Goal: Task Accomplishment & Management: Manage account settings

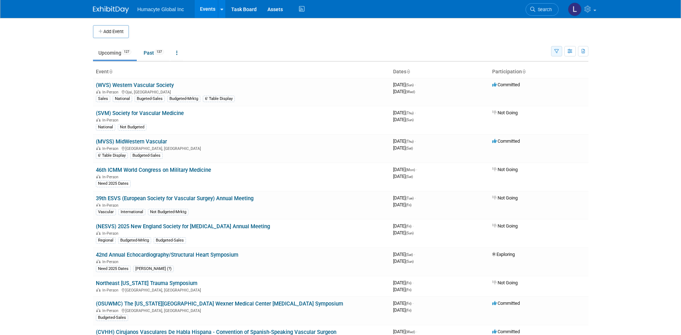
click at [556, 53] on icon "button" at bounding box center [556, 51] width 5 height 5
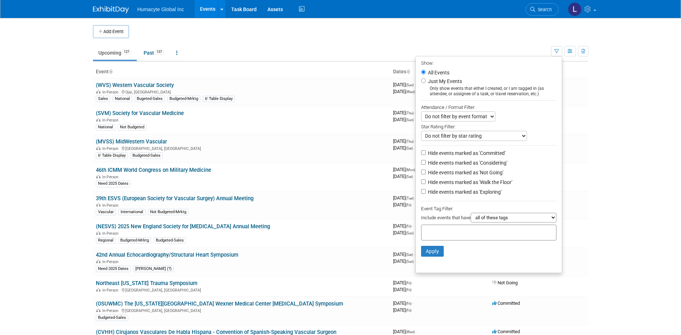
click at [462, 175] on label "Hide events marked as 'Not Going'" at bounding box center [464, 172] width 77 height 7
click at [426, 174] on input "Hide events marked as 'Not Going'" at bounding box center [423, 171] width 5 height 5
checkbox input "true"
click at [465, 192] on label "Hide events marked as 'Exploring'" at bounding box center [463, 191] width 75 height 7
click at [426, 192] on input "Hide events marked as 'Exploring'" at bounding box center [423, 191] width 5 height 5
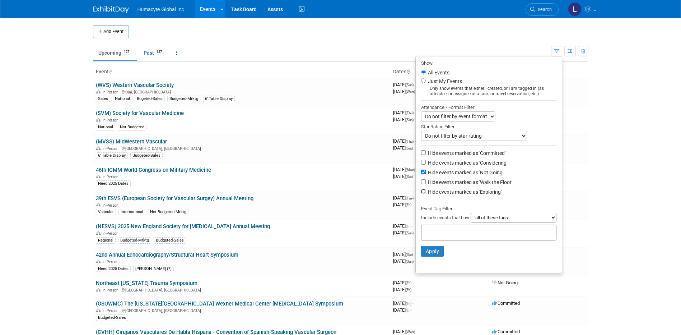
checkbox input "true"
click at [463, 184] on label "Hide events marked as 'Walk the Floor'" at bounding box center [469, 181] width 86 height 7
click at [426, 184] on input "Hide events marked as 'Walk the Floor'" at bounding box center [423, 181] width 5 height 5
checkbox input "true"
click at [422, 256] on button "Apply" at bounding box center [432, 250] width 23 height 11
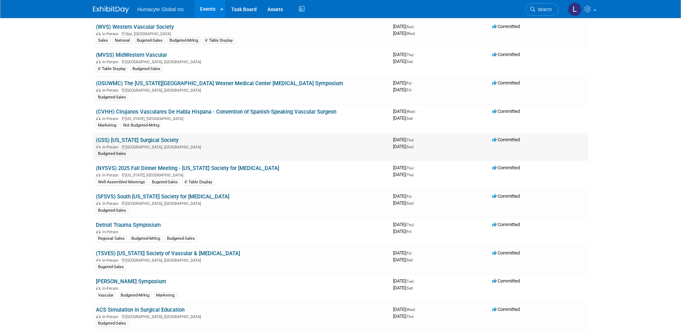
scroll to position [36, 0]
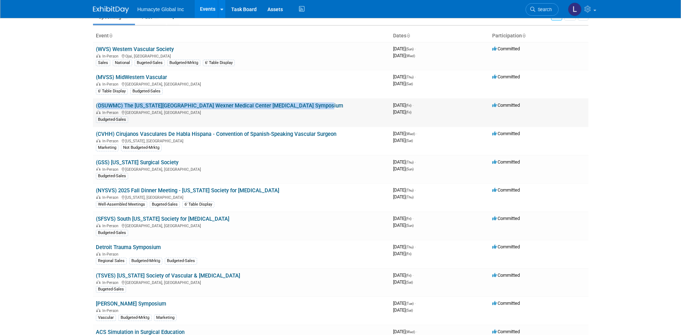
drag, startPoint x: 328, startPoint y: 106, endPoint x: 95, endPoint y: 107, distance: 232.6
click at [95, 107] on td "(OSUWMC) The Ohio State University Wexner Medical Center Vascular Surgery Sympo…" at bounding box center [241, 112] width 297 height 28
copy link "(OSUWMC) The [US_STATE][GEOGRAPHIC_DATA] Wexner Medical Center [MEDICAL_DATA] S…"
click at [146, 107] on link "(OSUWMC) The [US_STATE][GEOGRAPHIC_DATA] Wexner Medical Center [MEDICAL_DATA] S…" at bounding box center [219, 105] width 247 height 6
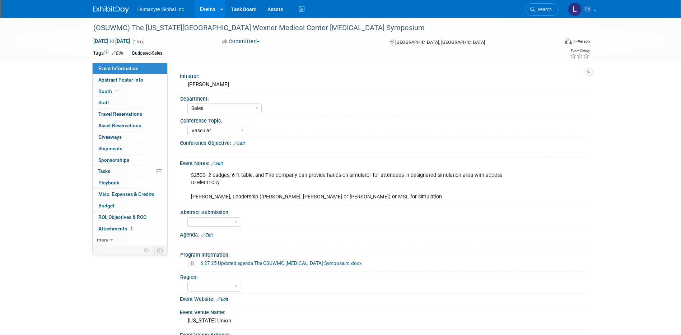
select select "Sales"
select select "Vascular"
click at [109, 97] on link "Booth" at bounding box center [130, 91] width 75 height 11
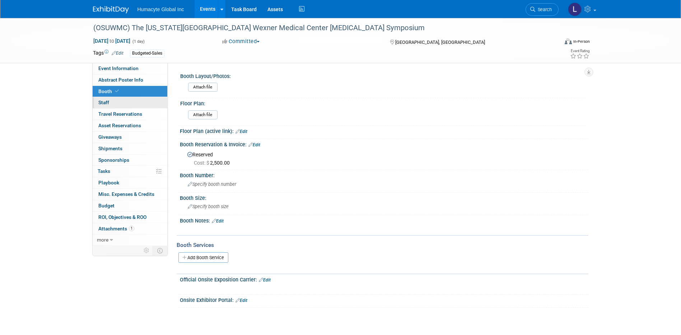
click at [108, 102] on span "Staff 0" at bounding box center [103, 102] width 11 height 6
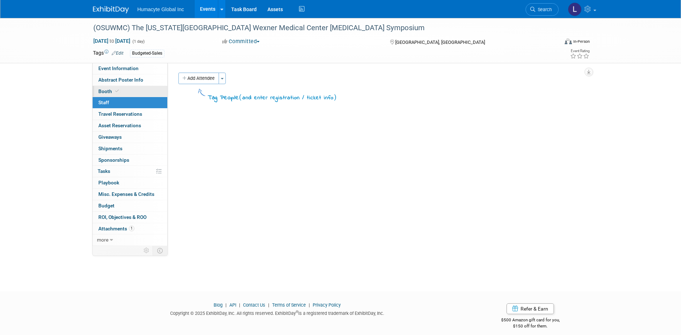
click at [103, 90] on span "Booth" at bounding box center [109, 91] width 22 height 6
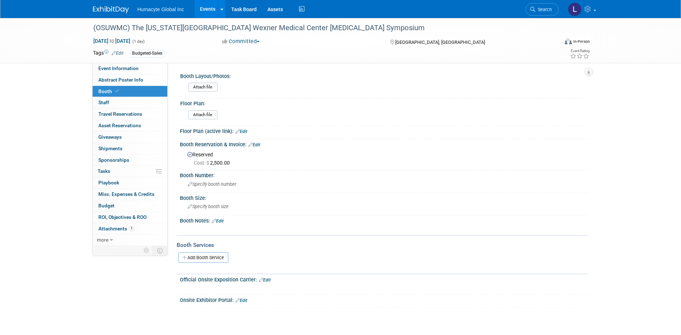
click at [307, 118] on div "Attach file" at bounding box center [385, 115] width 394 height 11
click at [119, 65] on link "Event Information" at bounding box center [130, 68] width 75 height 11
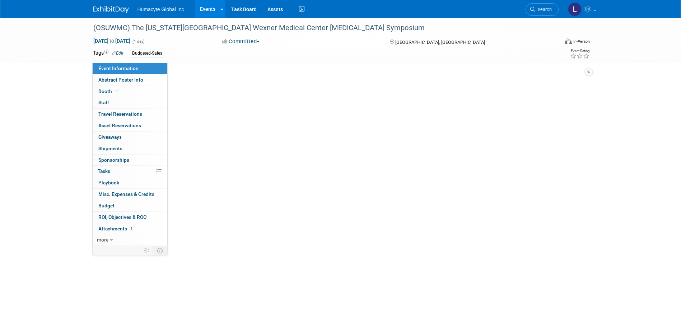
select select "Sales"
select select "Vascular"
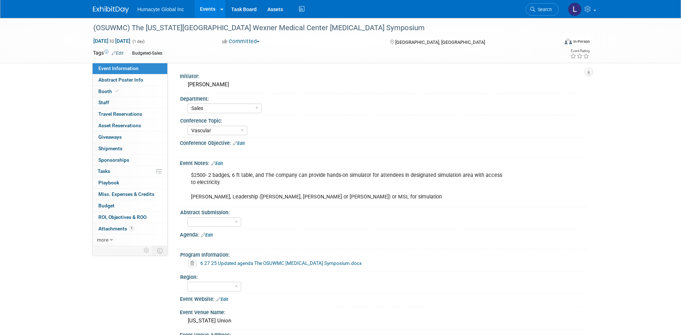
click at [292, 198] on div "$2500- 2 badges, 6 ft table, and The company can provide hands-on simulator for…" at bounding box center [347, 186] width 323 height 36
click at [223, 162] on link "Edit" at bounding box center [217, 163] width 12 height 5
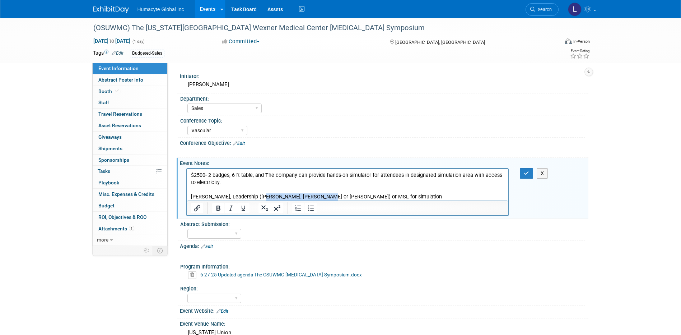
drag, startPoint x: 256, startPoint y: 196, endPoint x: 313, endPoint y: 196, distance: 57.1
click at [313, 196] on p "$2500- 2 badges, 6 ft table, and The company can provide hands-on simulator for…" at bounding box center [348, 185] width 314 height 29
click at [386, 183] on p "$2500- 2 badges, 6 ft table, and The company can provide hands-on simulator for…" at bounding box center [348, 185] width 314 height 29
click at [526, 171] on icon "button" at bounding box center [526, 172] width 5 height 5
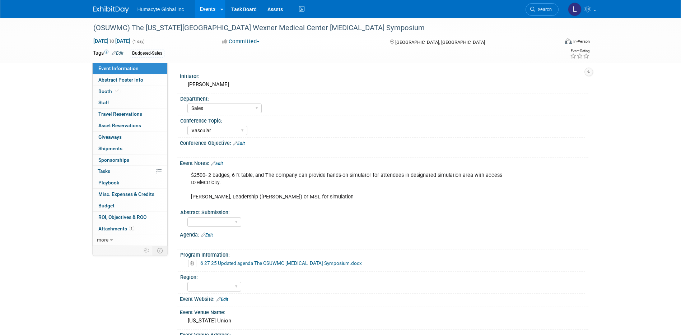
click at [281, 265] on link "6 27 25 Updated agenda The OSUWMC Vascular Surgery Symposium.docx" at bounding box center [281, 263] width 162 height 6
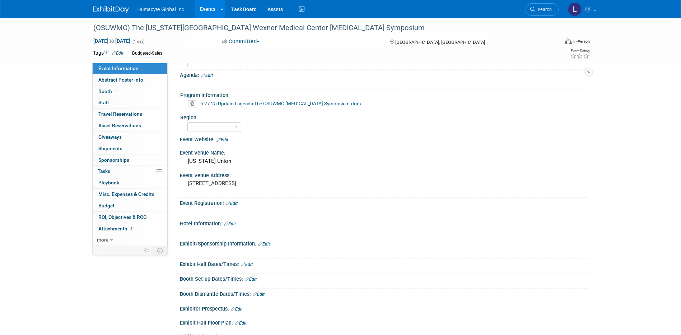
scroll to position [52, 0]
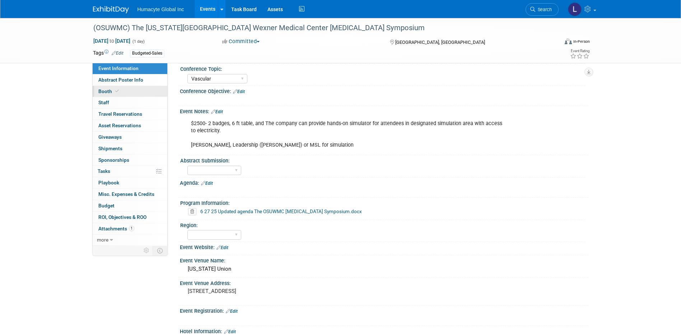
click at [102, 92] on span "Booth" at bounding box center [109, 91] width 22 height 6
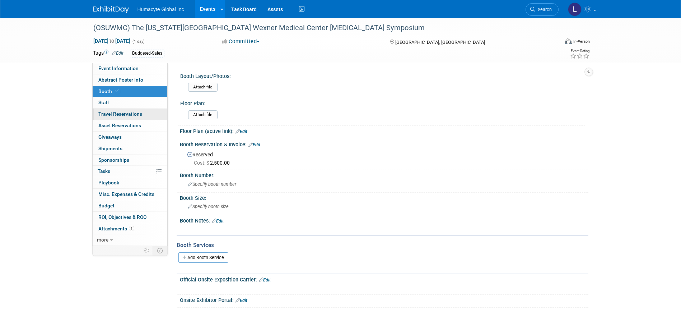
click at [116, 114] on span "Travel Reservations 0" at bounding box center [120, 114] width 44 height 6
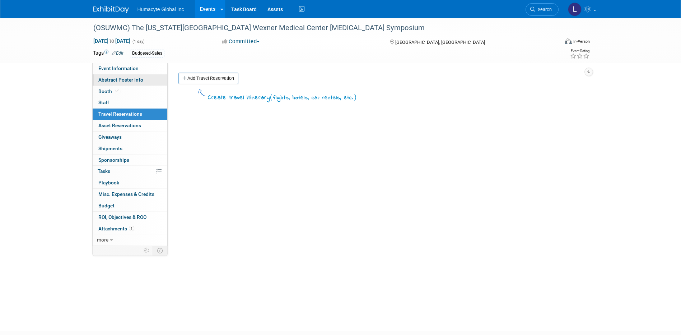
click at [109, 74] on link "Abstract Poster Info" at bounding box center [130, 79] width 75 height 11
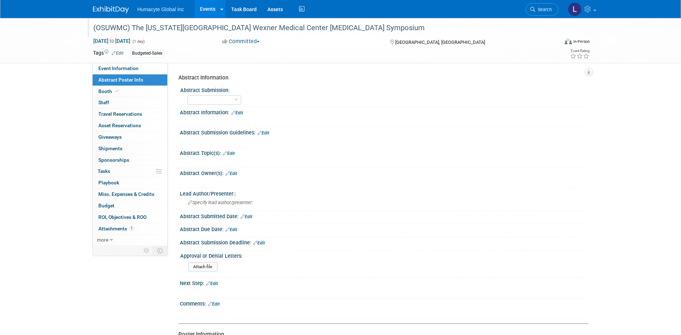
click at [316, 24] on div "(OSUWMC) The [US_STATE][GEOGRAPHIC_DATA] Wexner Medical Center [MEDICAL_DATA] S…" at bounding box center [319, 28] width 457 height 13
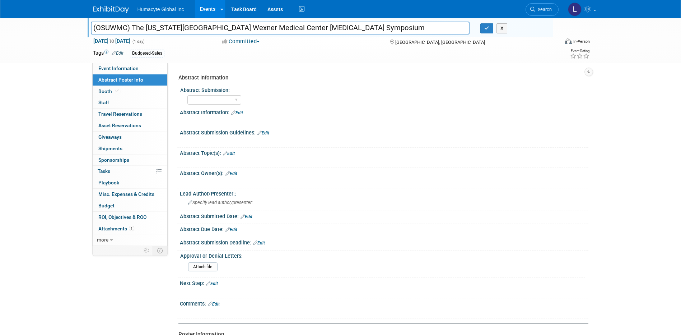
click at [332, 27] on input "(OSUWMC) The [US_STATE][GEOGRAPHIC_DATA] Wexner Medical Center [MEDICAL_DATA] S…" at bounding box center [280, 28] width 379 height 13
click at [329, 96] on div "Yes No" at bounding box center [386, 98] width 398 height 11
click at [488, 26] on icon "button" at bounding box center [486, 28] width 5 height 5
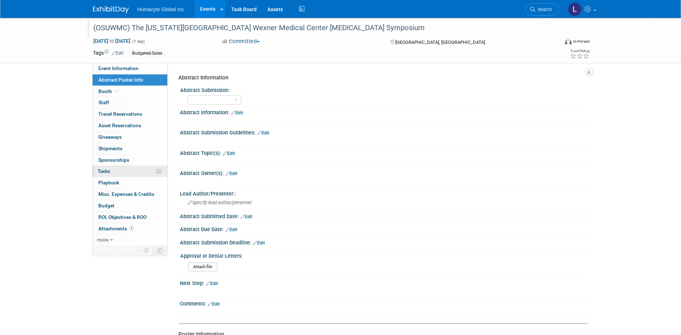
click at [107, 171] on span "Tasks 0%" at bounding box center [104, 171] width 13 height 6
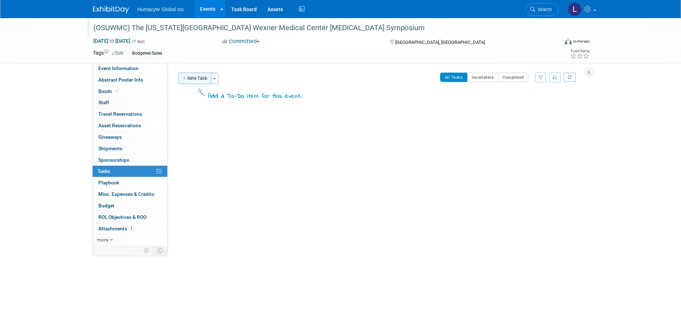
click at [204, 81] on button "New Task" at bounding box center [194, 78] width 33 height 11
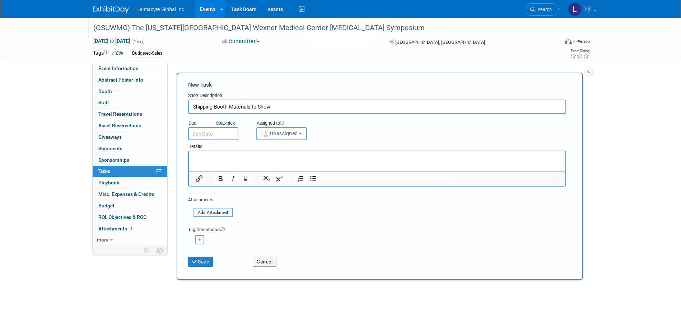
type input "Shipping Booth Materials to Show"
click at [211, 161] on html at bounding box center [376, 156] width 377 height 10
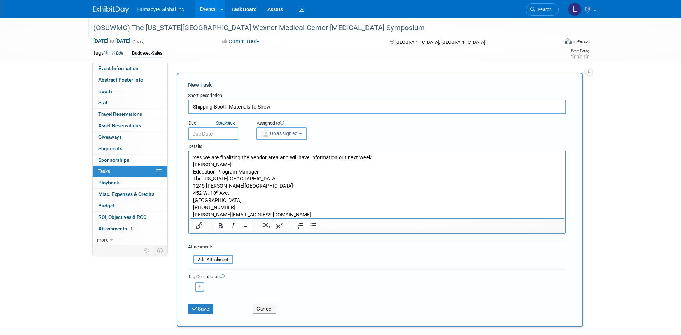
click at [279, 132] on span "Unassigned" at bounding box center [279, 133] width 37 height 6
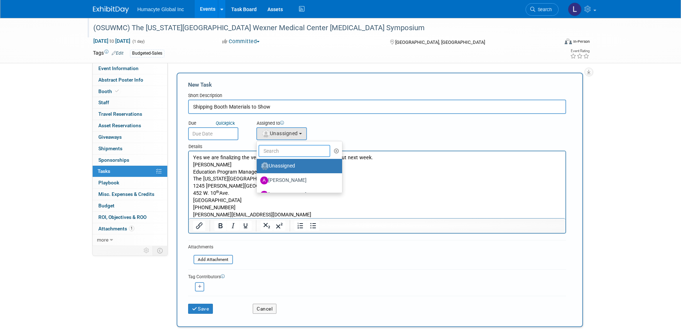
click at [280, 151] on input "text" at bounding box center [294, 151] width 72 height 12
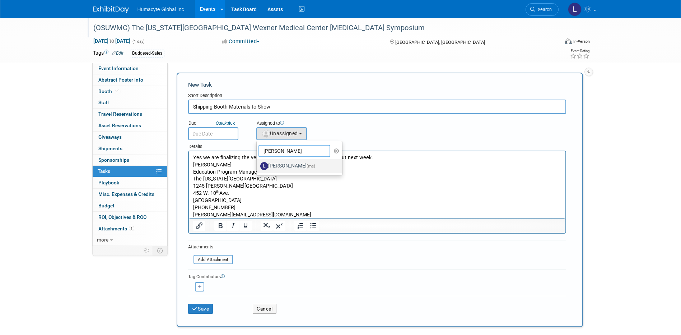
type input "Linda"
click at [282, 168] on label "Linda Hamilton (me)" at bounding box center [297, 165] width 75 height 11
click at [258, 167] on input "Linda Hamilton (me)" at bounding box center [255, 165] width 5 height 5
select select "37db9ad9-d629-4432-a702-64294516bf75"
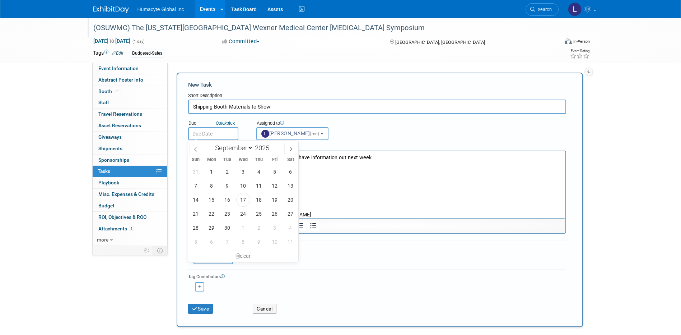
click at [212, 131] on input "text" at bounding box center [213, 133] width 50 height 13
click at [244, 214] on span "24" at bounding box center [243, 213] width 14 height 14
type input "Sep 24, 2025"
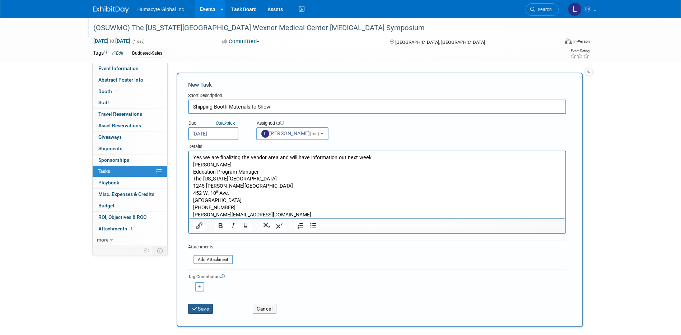
click at [199, 309] on button "Save" at bounding box center [200, 308] width 25 height 10
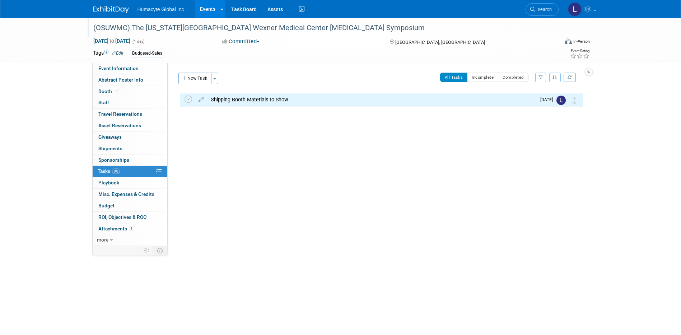
drag, startPoint x: 299, startPoint y: 158, endPoint x: 262, endPoint y: 153, distance: 37.4
click at [299, 158] on div "Initiator: Heather Bradley Department: Discovery & Pipeline Commercial Marketing" at bounding box center [378, 154] width 421 height 183
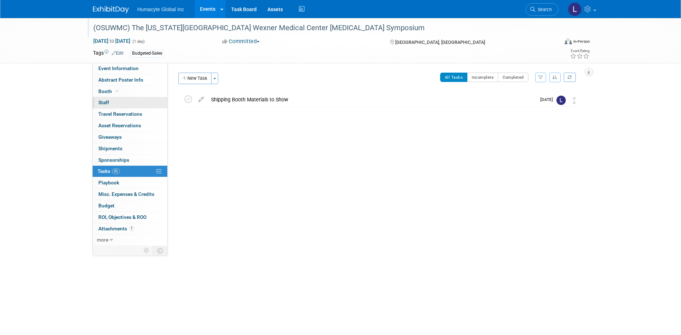
click at [104, 100] on span "Staff 0" at bounding box center [103, 102] width 11 height 6
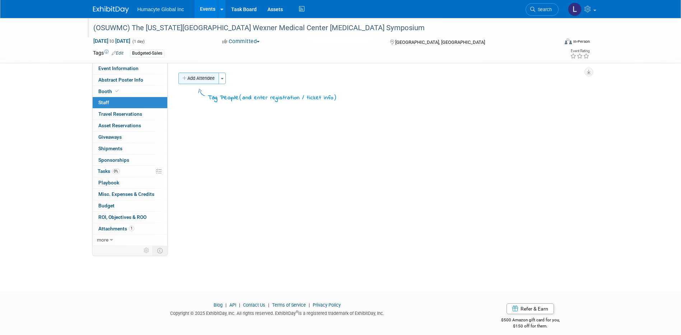
click at [196, 78] on button "Add Attendee" at bounding box center [198, 78] width 41 height 11
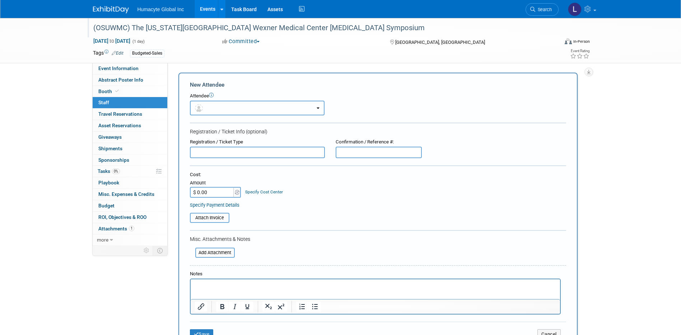
click at [234, 106] on button "button" at bounding box center [257, 107] width 135 height 15
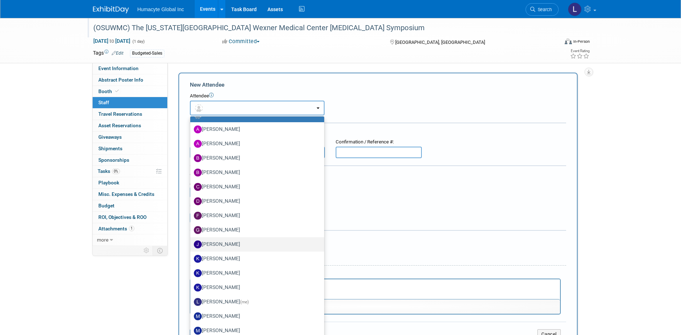
scroll to position [63, 0]
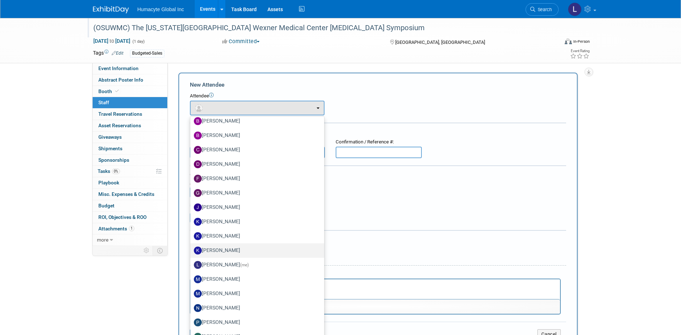
click at [233, 249] on label "Kimberly VanderMeer" at bounding box center [255, 249] width 123 height 11
click at [191, 249] on input "Kimberly VanderMeer" at bounding box center [189, 249] width 5 height 5
select select "cfebb38e-f370-482a-a084-0757ac9ef8d3"
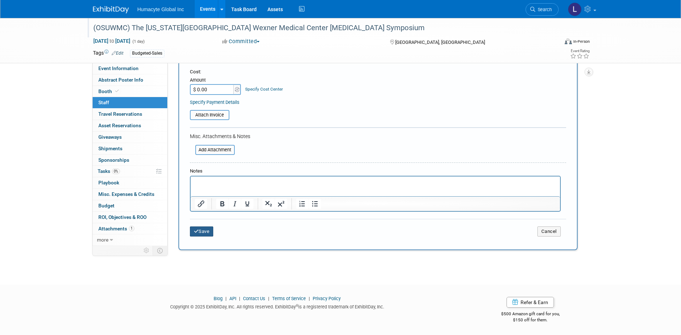
click at [203, 227] on button "Save" at bounding box center [202, 231] width 24 height 10
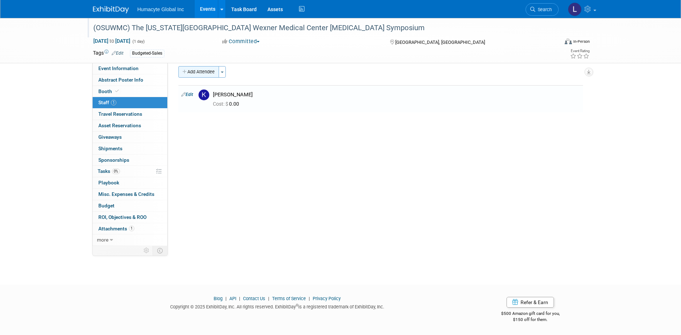
click at [199, 72] on button "Add Attendee" at bounding box center [198, 71] width 41 height 11
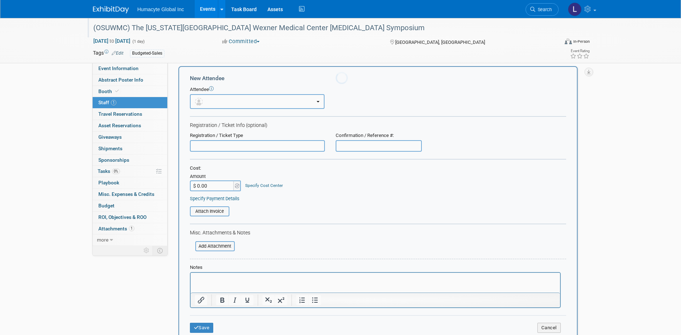
scroll to position [0, 0]
click at [205, 102] on button "button" at bounding box center [257, 101] width 135 height 15
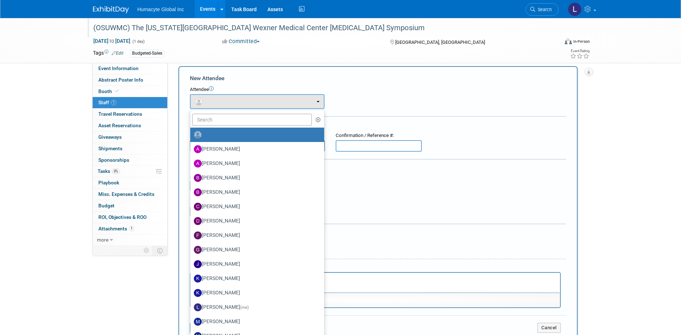
click at [394, 176] on div "Cost: Amount $ 0.00 Specify Cost Center Cost Center -- Not Specified -- Dept 10…" at bounding box center [378, 178] width 376 height 26
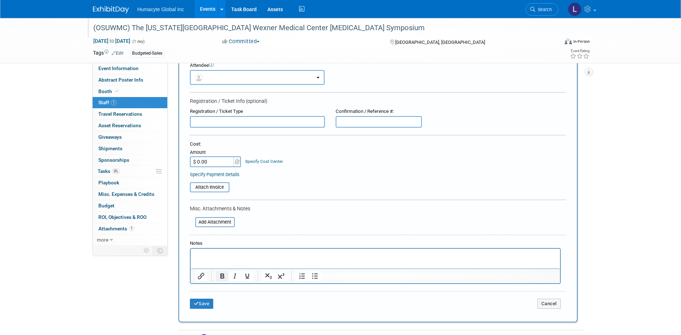
scroll to position [78, 0]
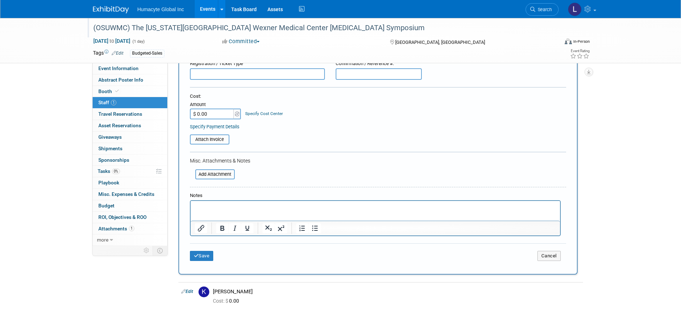
click at [222, 209] on p "Rich Text Area. Press ALT-0 for help." at bounding box center [375, 207] width 361 height 7
click at [201, 254] on button "Save" at bounding box center [202, 256] width 24 height 10
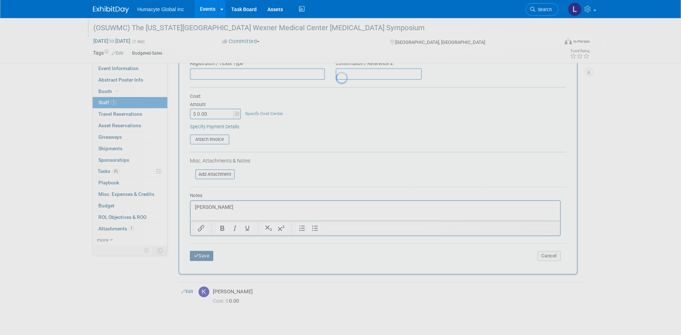
scroll to position [6, 0]
